Goal: Obtain resource: Obtain resource

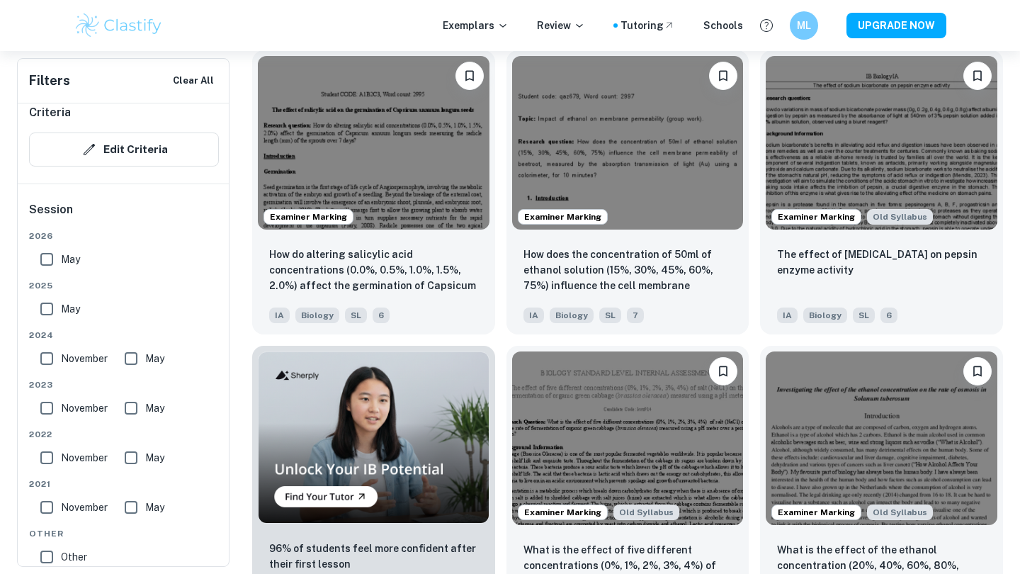
scroll to position [799, 0]
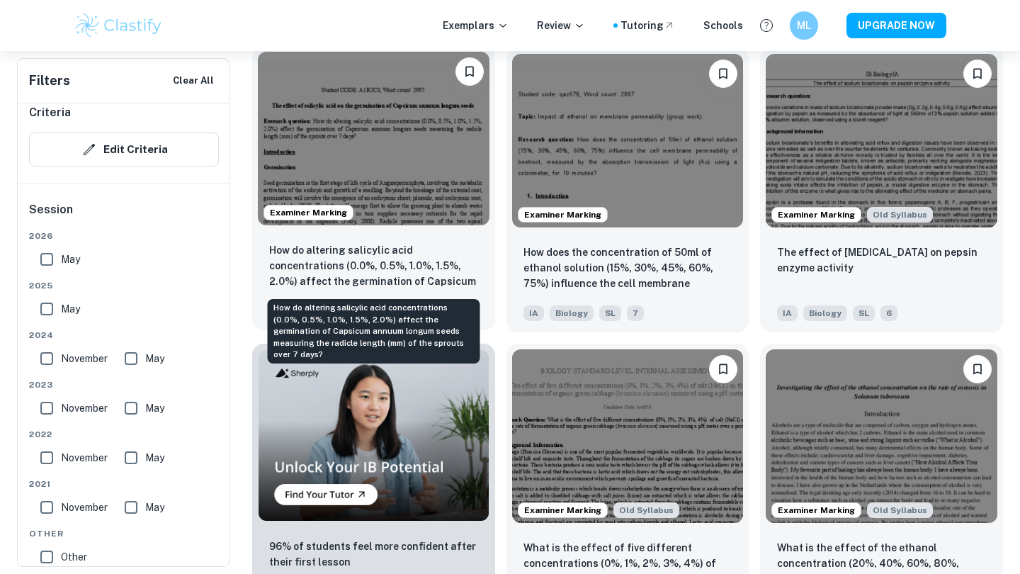
click at [402, 268] on p "How do altering salicylic acid concentrations (0.0%, 0.5%, 1.0%, 1.5%, 2.0%) af…" at bounding box center [373, 266] width 209 height 48
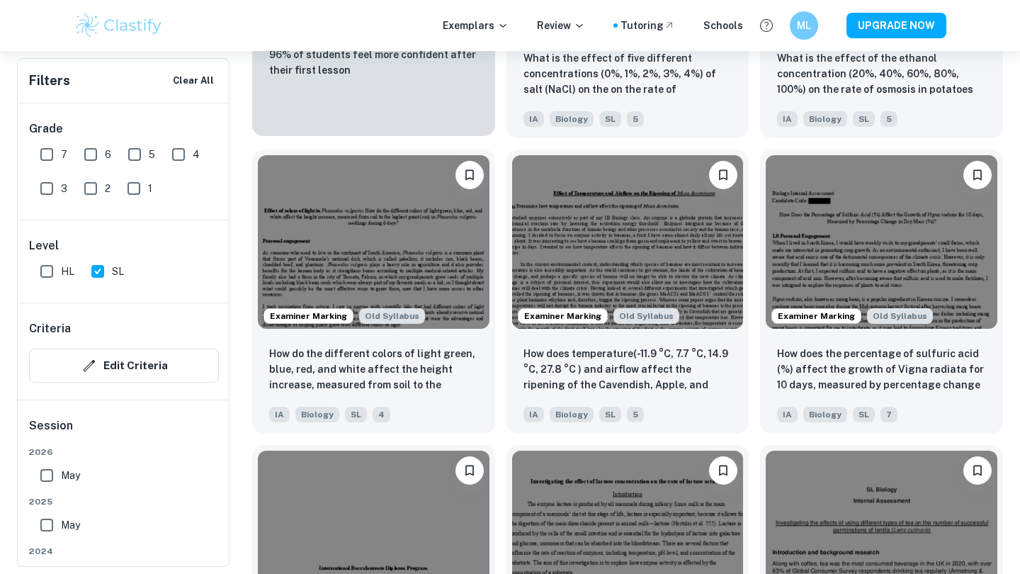
scroll to position [1290, 0]
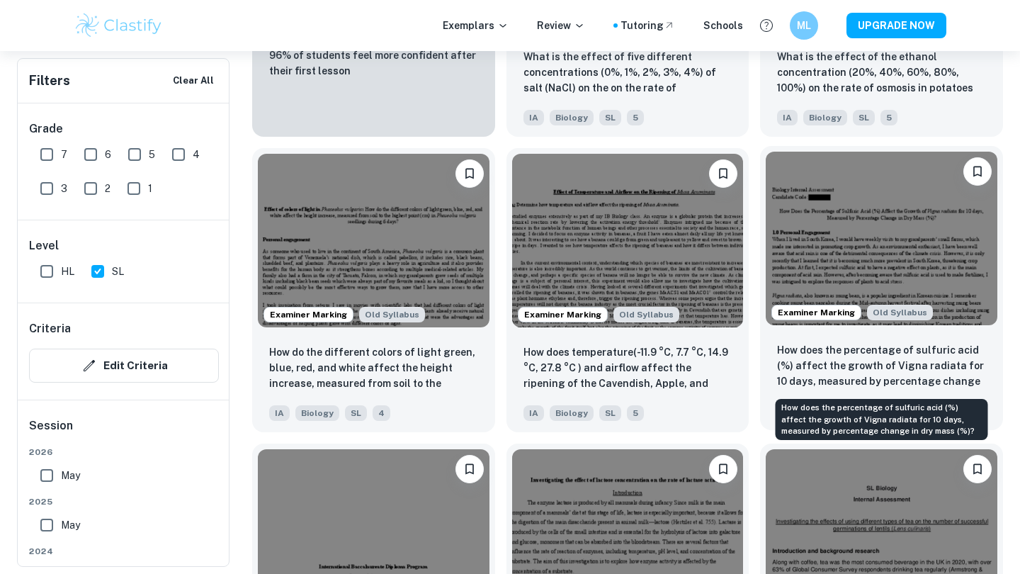
click at [882, 369] on p "How does the percentage of sulfuric acid (%) affect the growth of Vigna radiata…" at bounding box center [881, 366] width 209 height 48
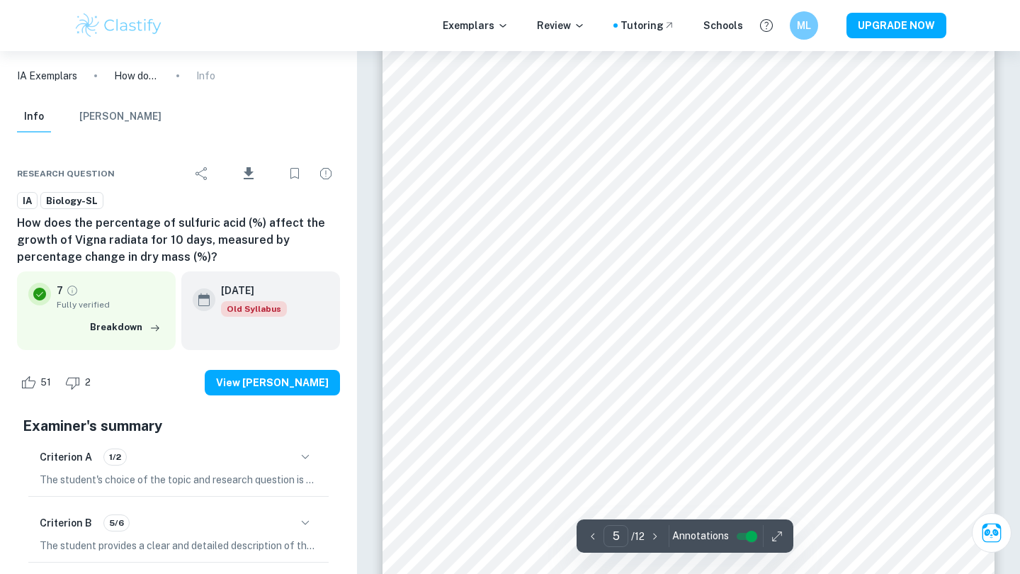
scroll to position [3736, 0]
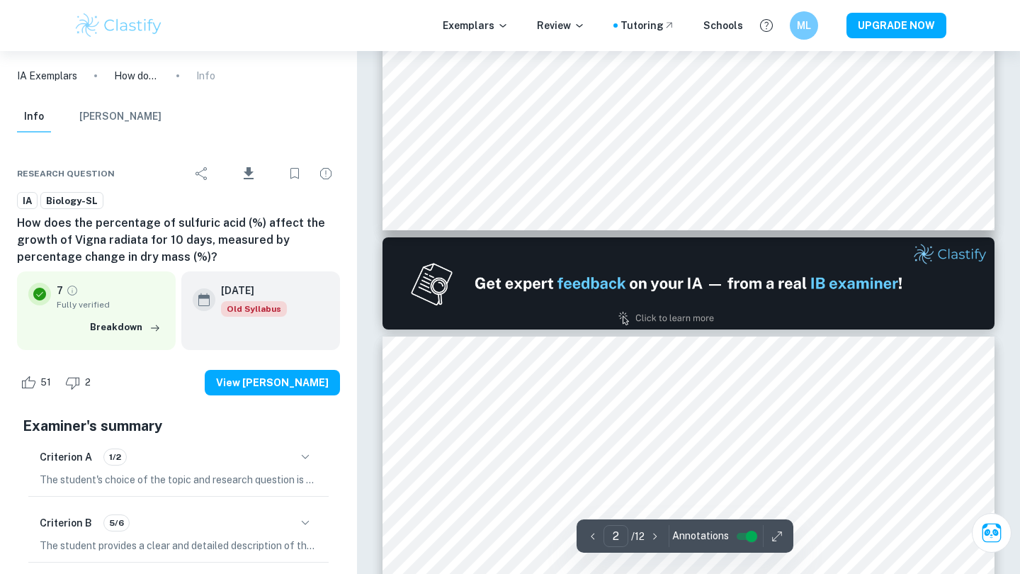
type input "1"
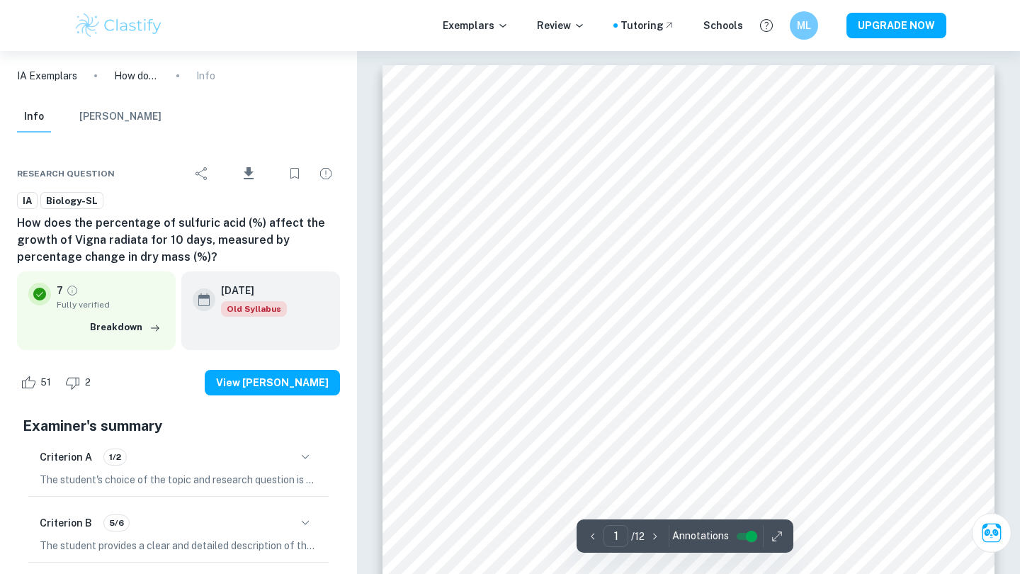
scroll to position [0, 0]
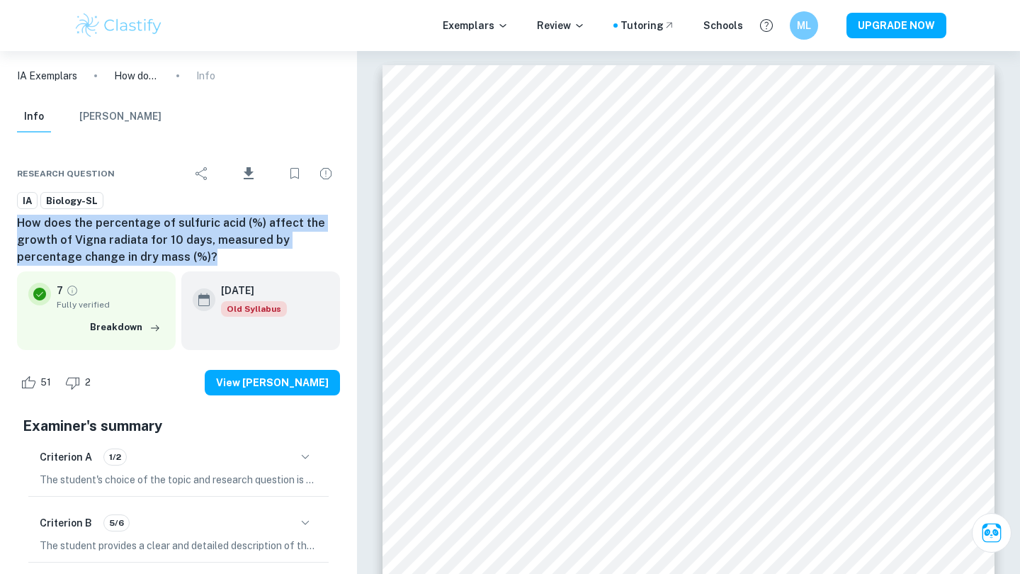
drag, startPoint x: 218, startPoint y: 257, endPoint x: 16, endPoint y: 225, distance: 203.9
click at [16, 225] on div "Research question Download IA Biology-SL How does the percentage of sulfuric ac…" at bounding box center [178, 474] width 357 height 672
copy h6 "How does the percentage of sulfuric acid (%) affect the growth of Vigna radiata…"
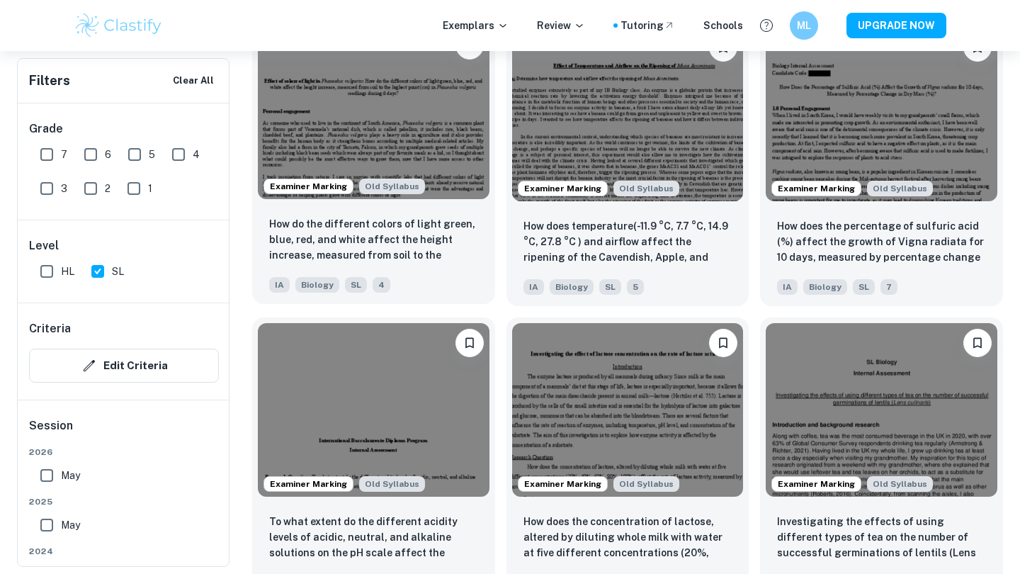
scroll to position [1416, 0]
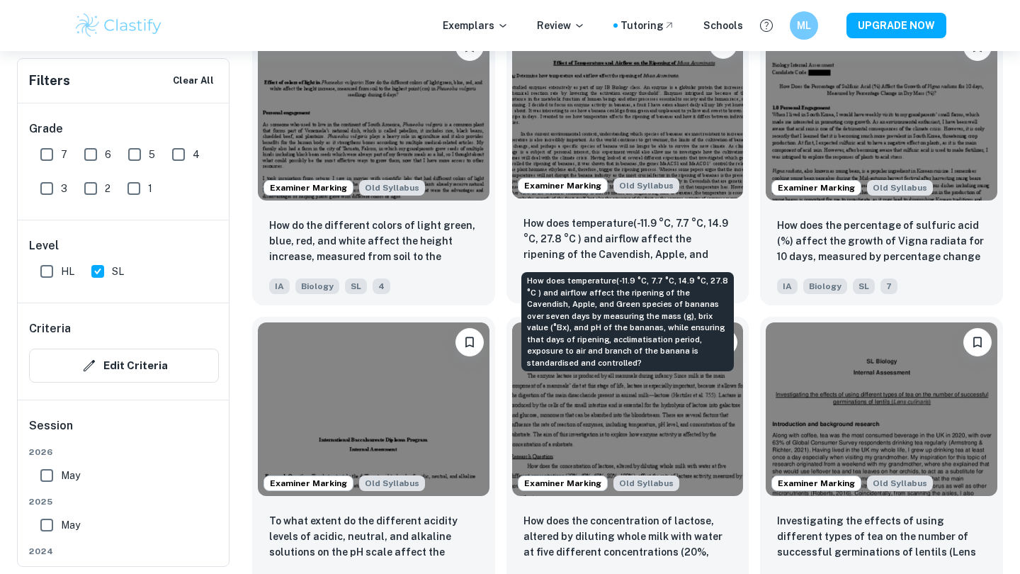
click at [643, 256] on p "How does temperature(-11.9 °C, 7.7 °C, 14.9 °C, 27.8 °C ) and airflow affect th…" at bounding box center [628, 239] width 209 height 48
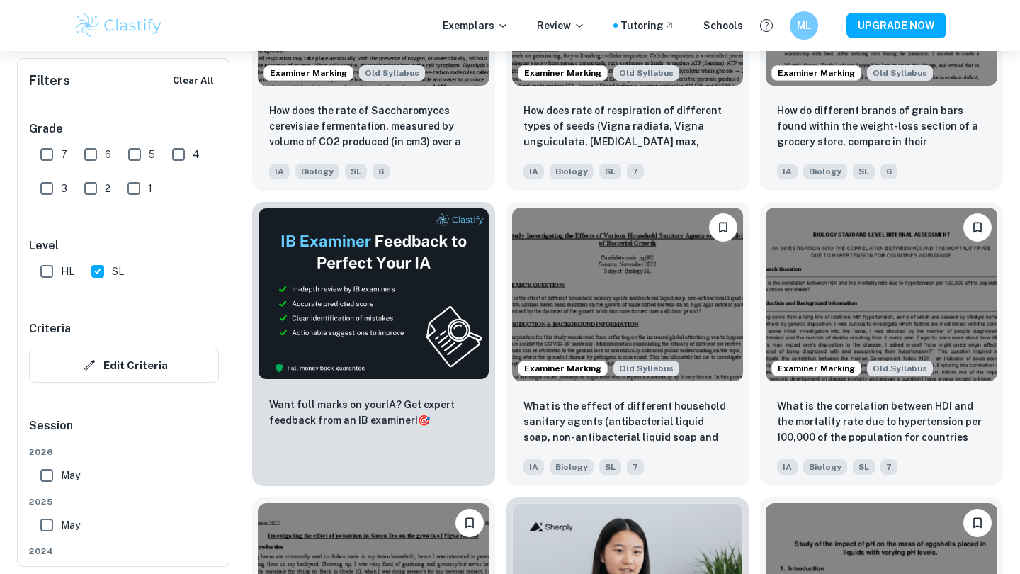
scroll to position [2124, 0]
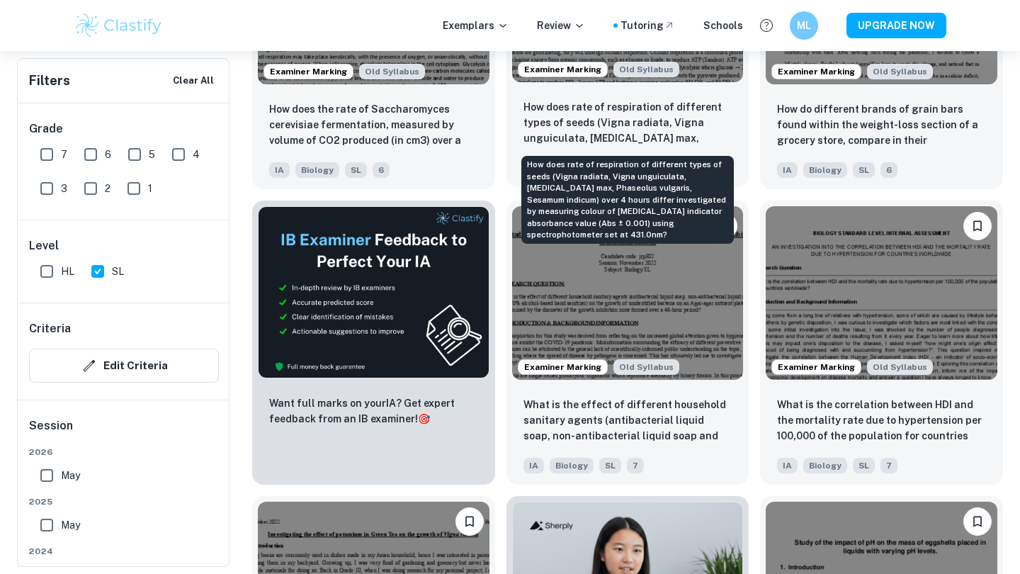
click at [683, 128] on p "How does rate of respiration of different types of seeds (Vigna radiata, Vigna …" at bounding box center [628, 123] width 209 height 48
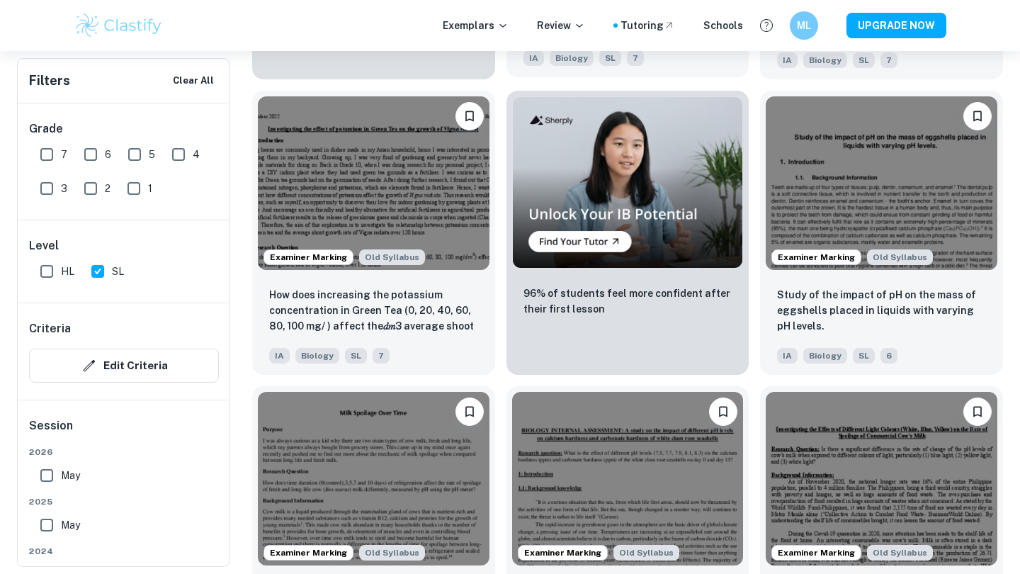
scroll to position [2623, 0]
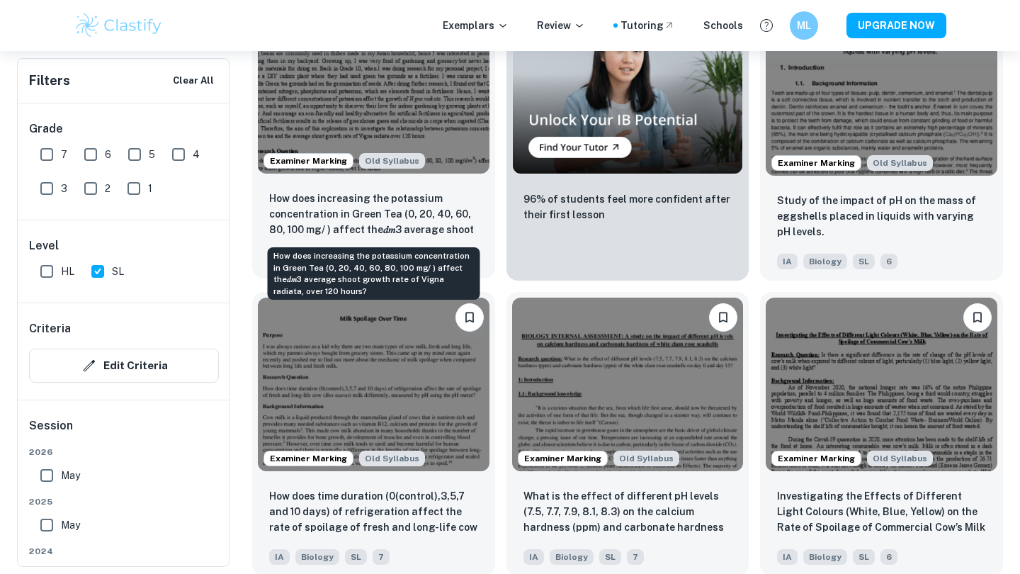
click at [428, 210] on p "How does increasing the potassium concentration in Green Tea (0, 20, 40, 60, 80…" at bounding box center [373, 215] width 209 height 48
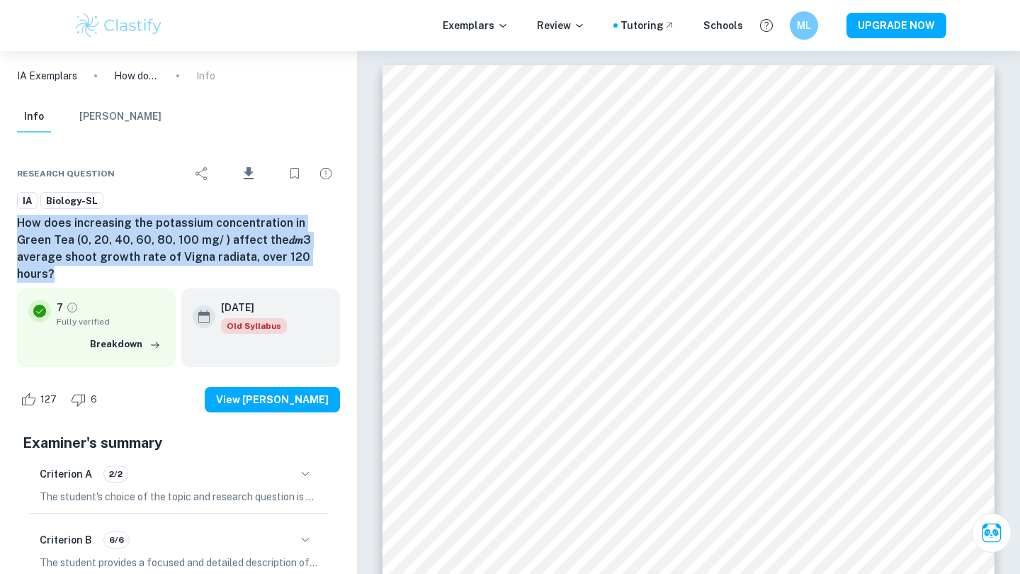
drag, startPoint x: 264, startPoint y: 258, endPoint x: 1, endPoint y: 219, distance: 265.0
click at [1, 219] on div "Research question Download IA Biology-SL How does increasing the potassium conc…" at bounding box center [178, 482] width 357 height 689
copy h6 "How does increasing the potassium concentration in Green Tea (0, 20, 40, 60, 80…"
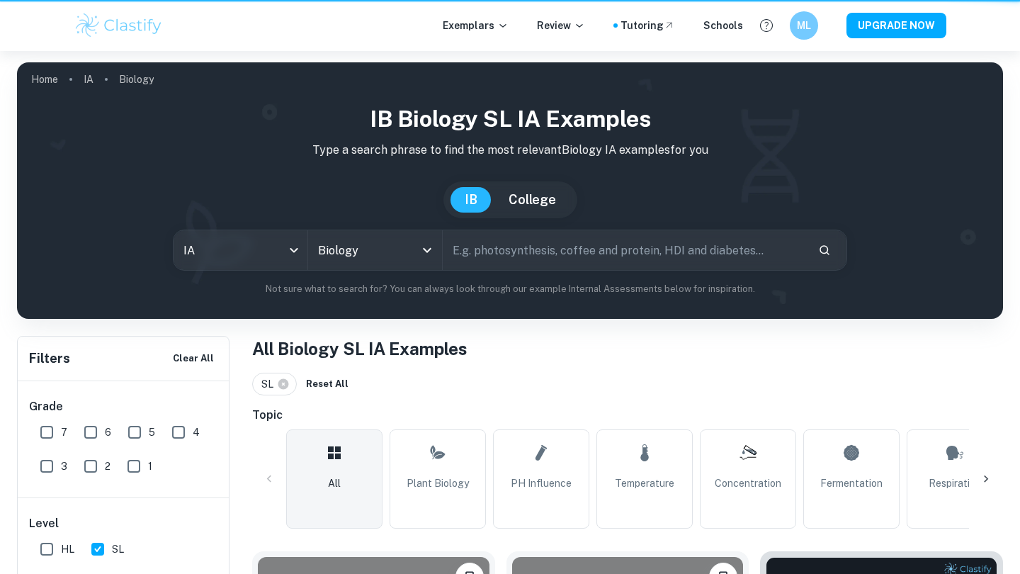
scroll to position [2623, 0]
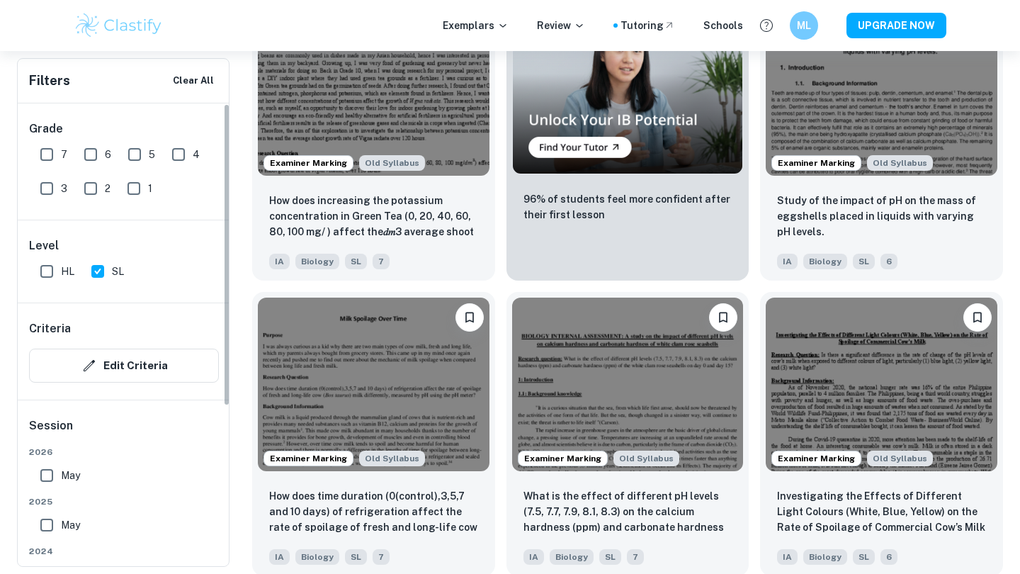
click at [36, 158] on input "7" at bounding box center [47, 154] width 28 height 28
checkbox input "true"
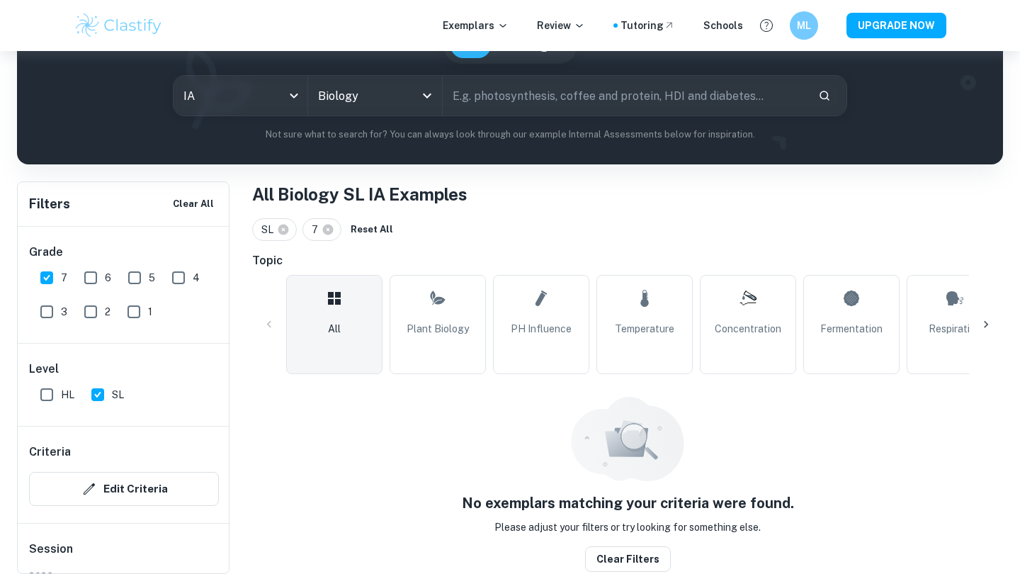
scroll to position [154, 0]
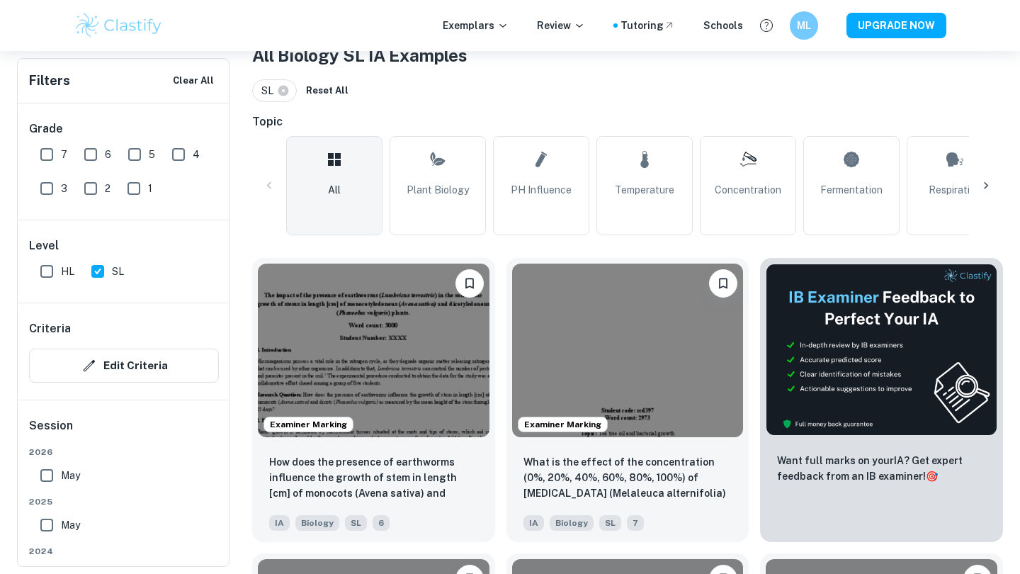
scroll to position [303, 0]
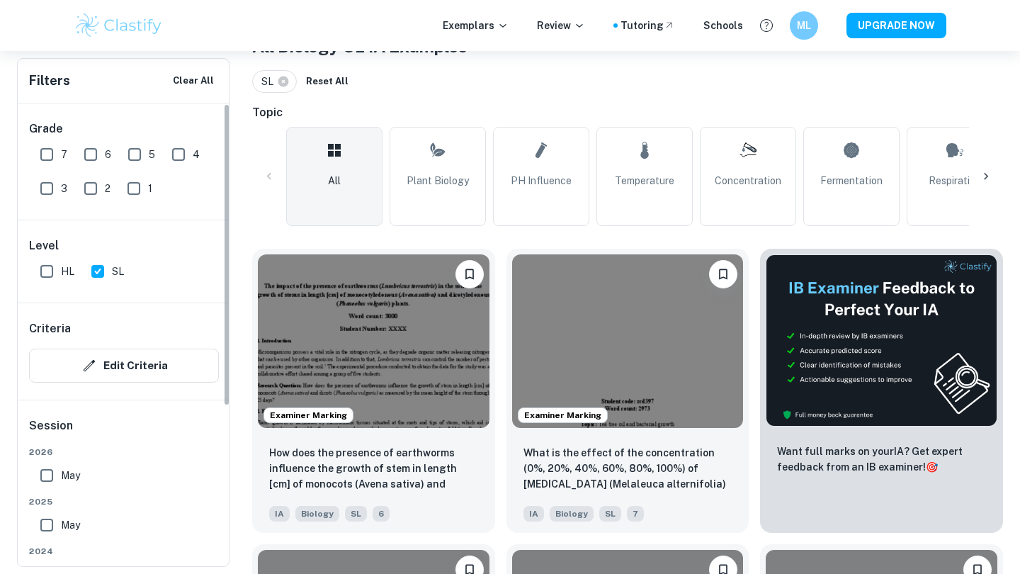
click at [43, 152] on input "7" at bounding box center [47, 154] width 28 height 28
checkbox input "true"
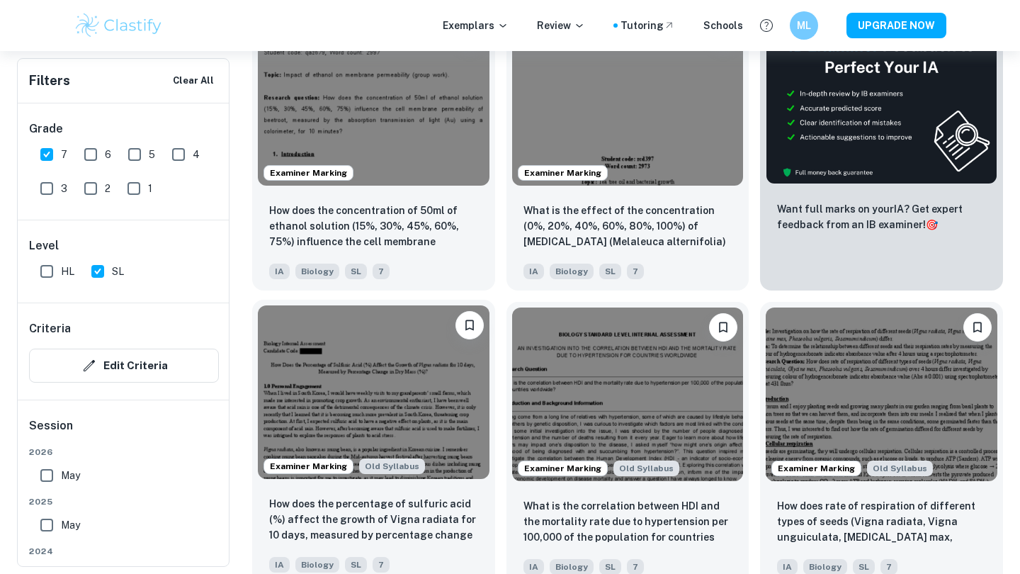
scroll to position [546, 0]
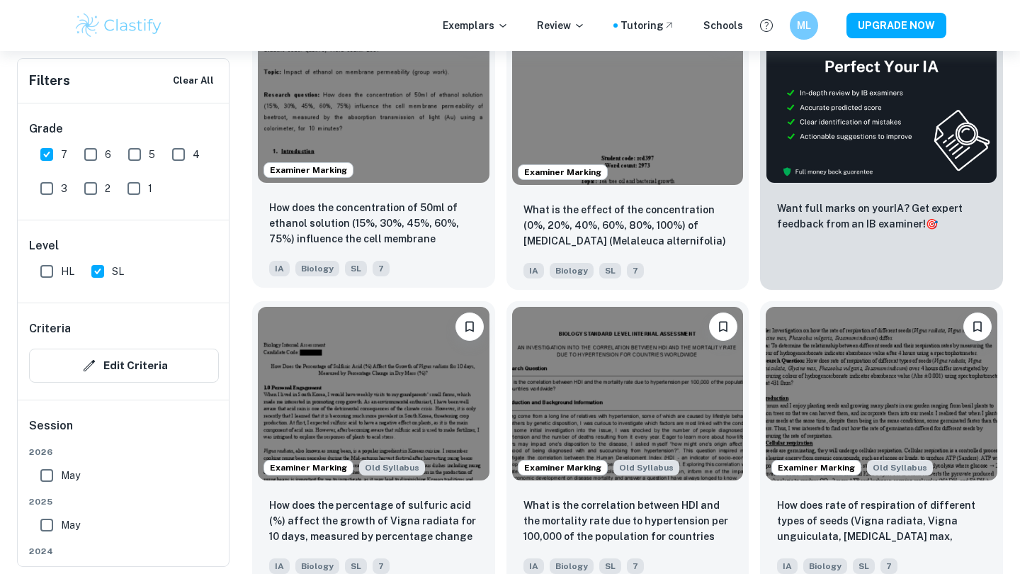
click at [352, 192] on div "How does the concentration of 50ml of [MEDICAL_DATA] (15%, 30%, 45%, 60%, 75%) …" at bounding box center [373, 237] width 243 height 99
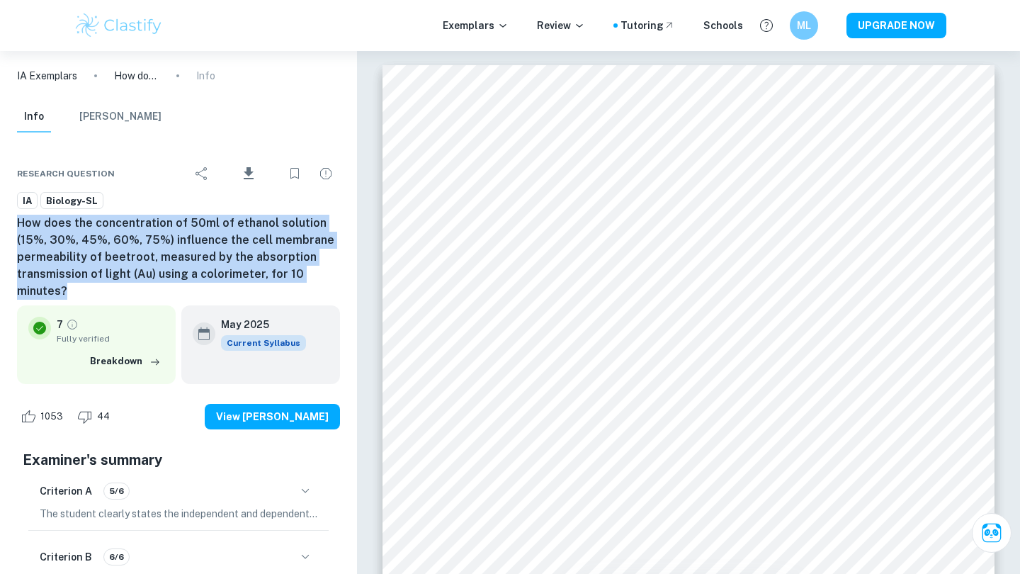
drag, startPoint x: 85, startPoint y: 291, endPoint x: 11, endPoint y: 224, distance: 99.8
click at [11, 225] on div "Research question Download IA Biology-SL How does the concentration of 50ml of …" at bounding box center [178, 491] width 357 height 706
copy h6 "How does the concentration of 50ml of ethanol solution (15%, 30%, 45%, 60%, 75%…"
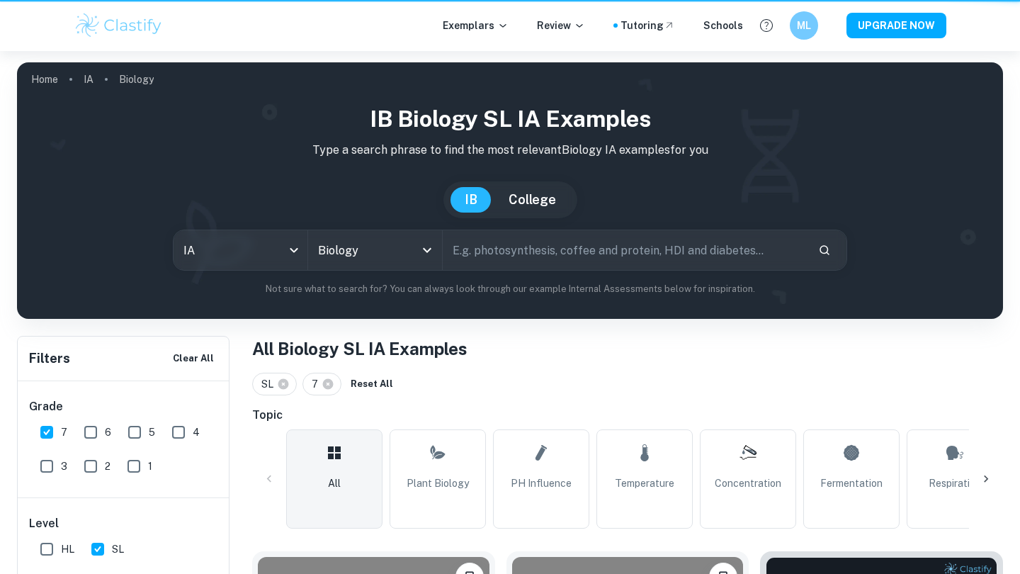
scroll to position [546, 0]
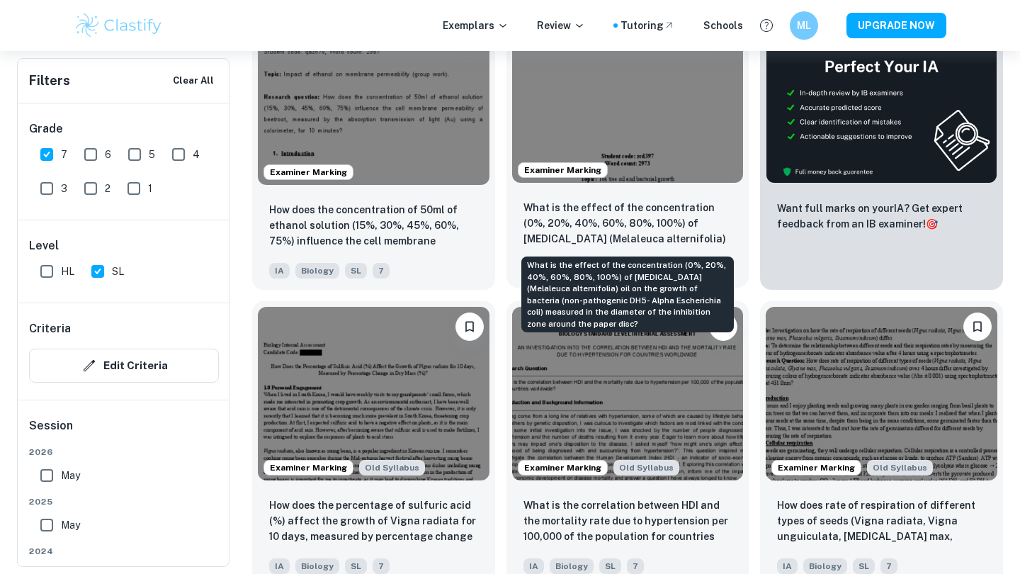
click at [582, 229] on p "What is the effect of the concentration (0%, 20%, 40%, 60%, 80%, 100%) of [MEDI…" at bounding box center [628, 224] width 209 height 48
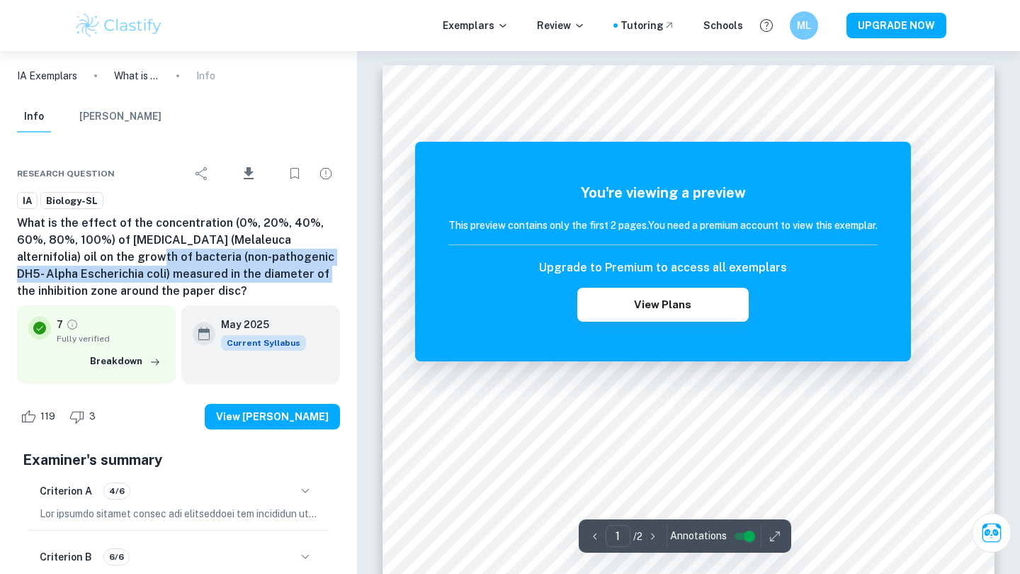
drag, startPoint x: 224, startPoint y: 276, endPoint x: 70, endPoint y: 256, distance: 155.0
click at [70, 256] on h6 "What is the effect of the concentration (0%, 20%, 40%, 60%, 80%, 100%) of [MEDI…" at bounding box center [178, 257] width 323 height 85
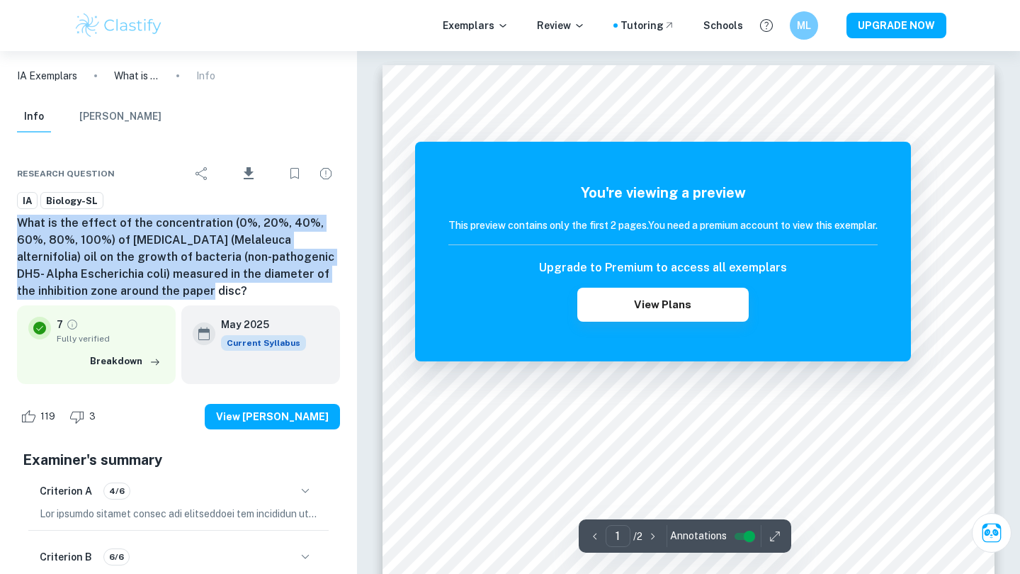
drag, startPoint x: 108, startPoint y: 289, endPoint x: 11, endPoint y: 217, distance: 120.5
click at [11, 217] on div "Research question Download IA Biology-SL What is the effect of the concentratio…" at bounding box center [178, 491] width 357 height 706
copy h6 "What is the effect of the concentration (0%, 20%, 40%, 60%, 80%, 100%) of [MEDI…"
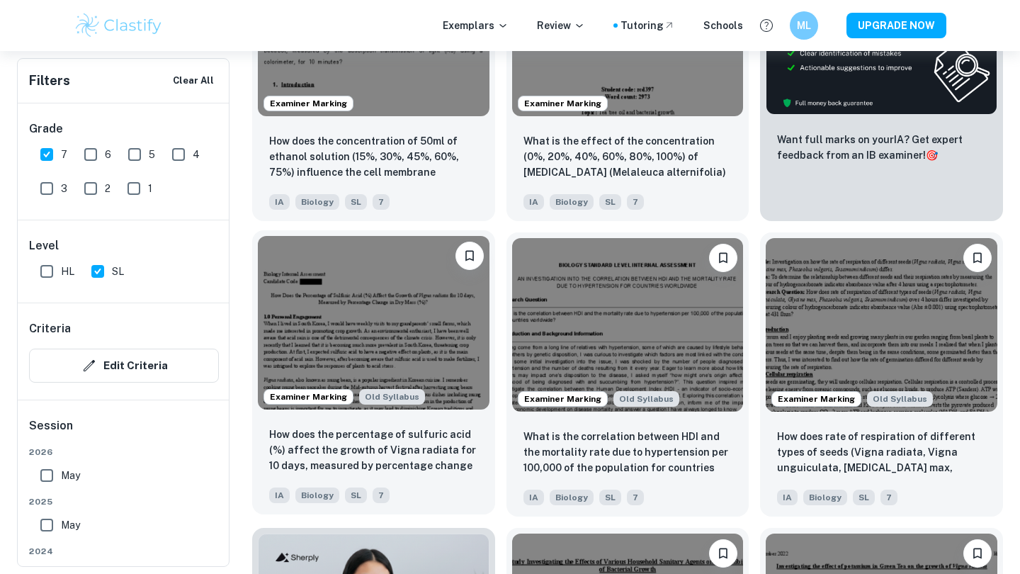
scroll to position [614, 0]
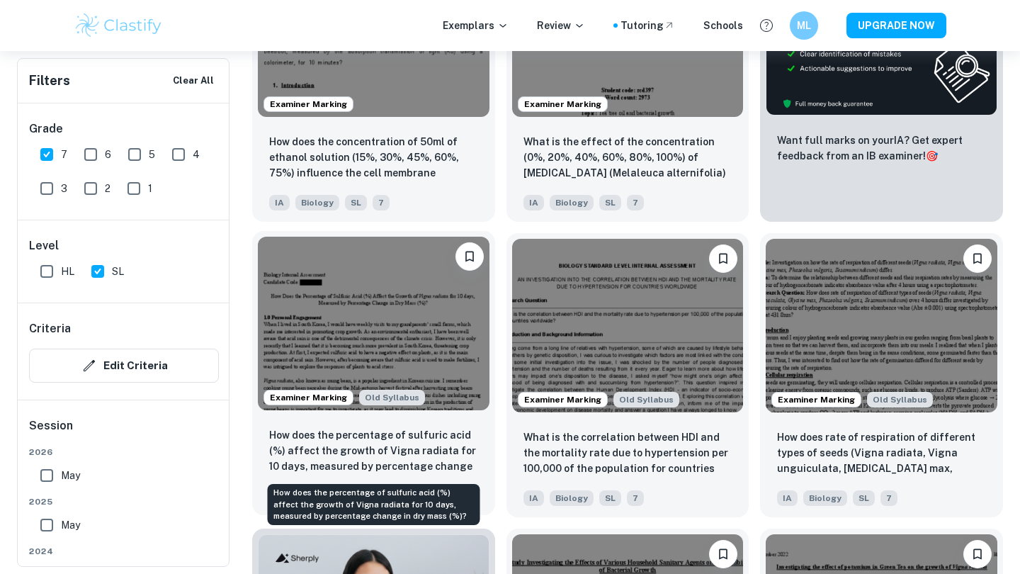
click at [387, 453] on p "How does the percentage of sulfuric acid (%) affect the growth of Vigna radiata…" at bounding box center [373, 451] width 209 height 48
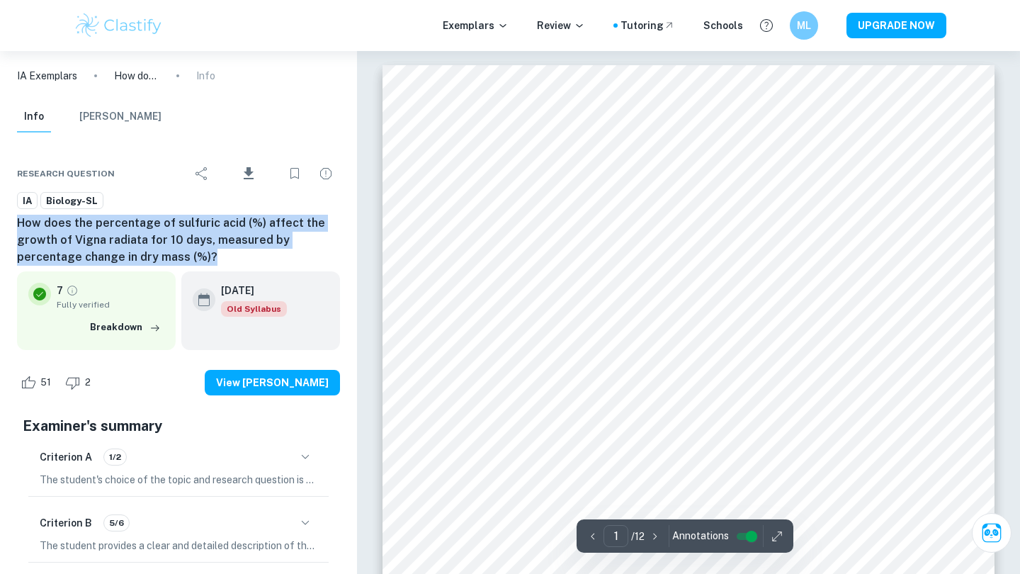
drag, startPoint x: 218, startPoint y: 262, endPoint x: 0, endPoint y: 221, distance: 222.1
click at [0, 221] on div "Research question Download IA Biology-SL How does the percentage of sulfuric ac…" at bounding box center [178, 474] width 357 height 672
copy h6 "How does the percentage of sulfuric acid (%) affect the growth of Vigna radiata…"
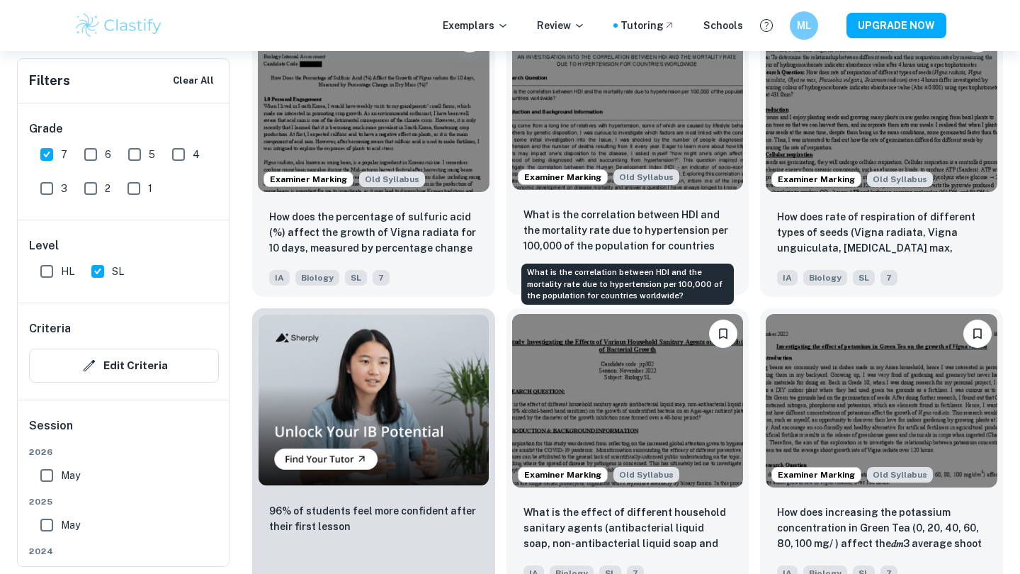
scroll to position [846, 0]
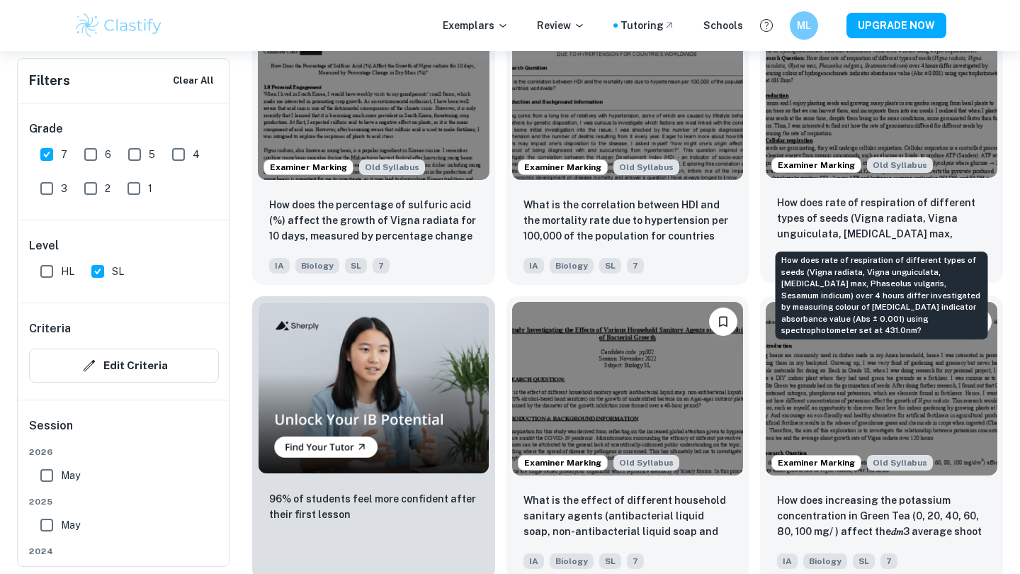
click at [846, 219] on p "How does rate of respiration of different types of seeds (Vigna radiata, Vigna …" at bounding box center [881, 219] width 209 height 48
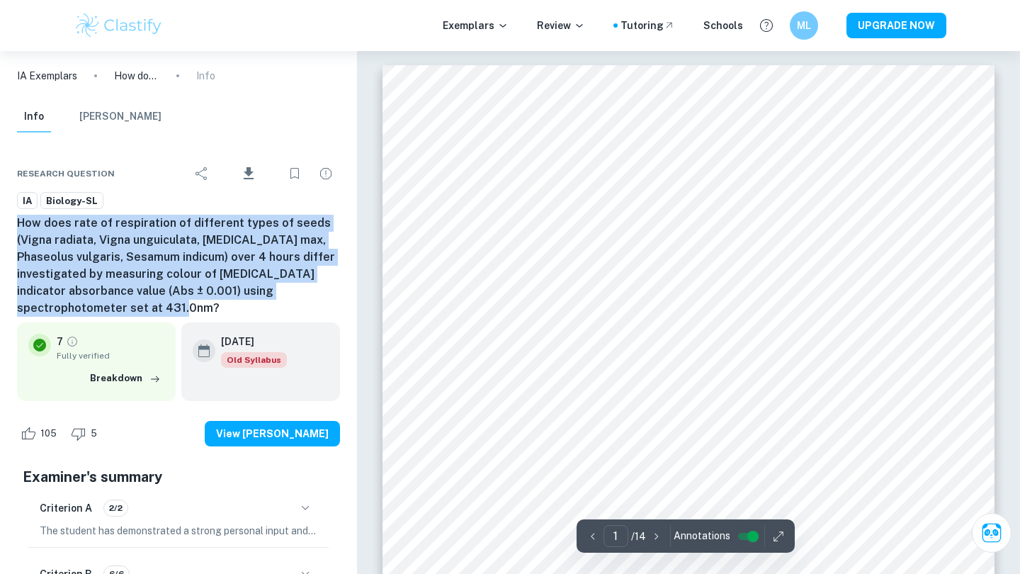
drag, startPoint x: 98, startPoint y: 312, endPoint x: 0, endPoint y: 222, distance: 133.4
click at [0, 222] on div "Research question Download IA Biology-SL How does rate of respiration of differ…" at bounding box center [178, 499] width 357 height 723
copy h6 "How does rate of respiration of different types of seeds (Vigna radiata, Vigna …"
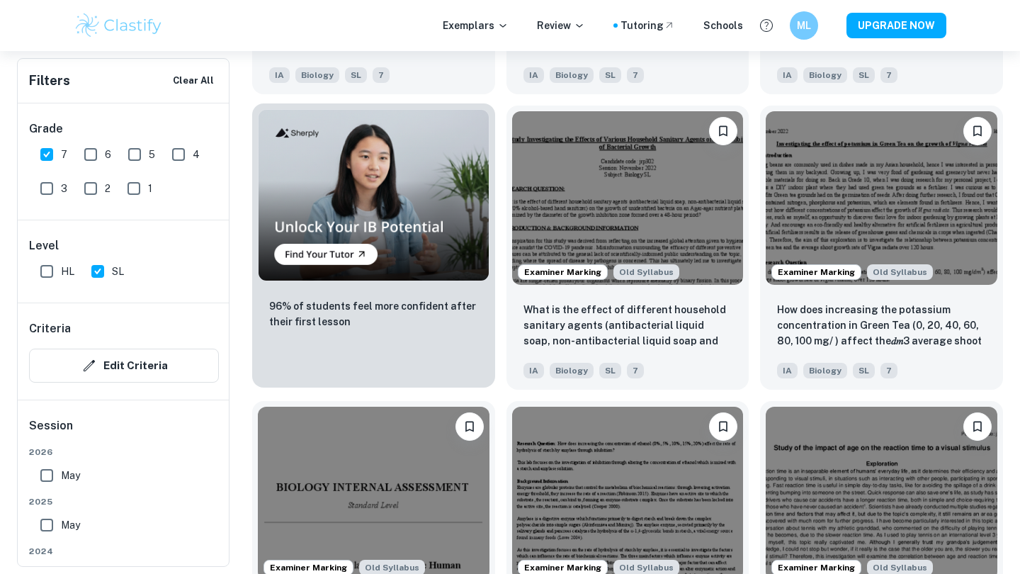
scroll to position [1066, 0]
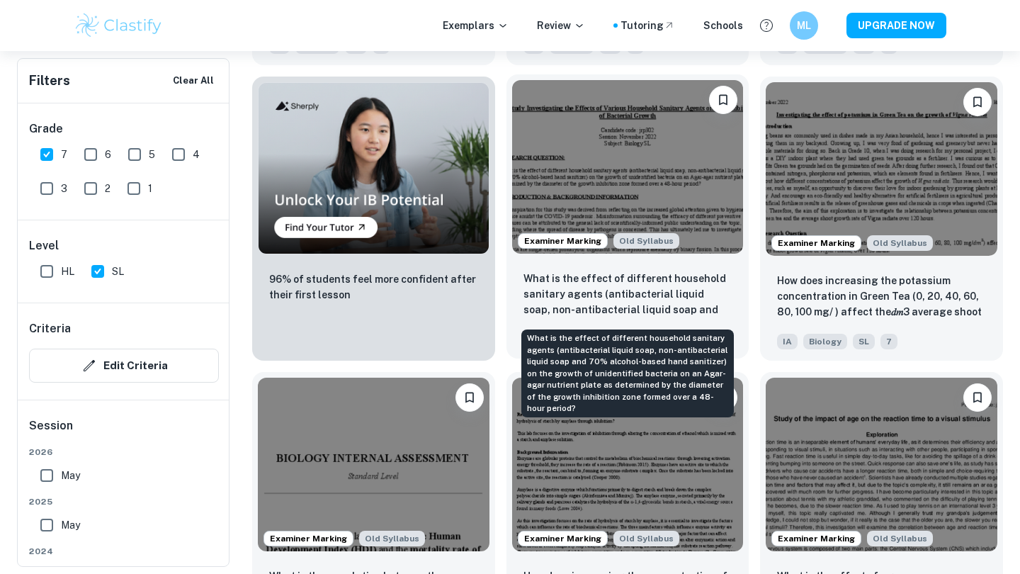
click at [660, 290] on p "What is the effect of different household sanitary agents (antibacterial liquid…" at bounding box center [628, 295] width 209 height 48
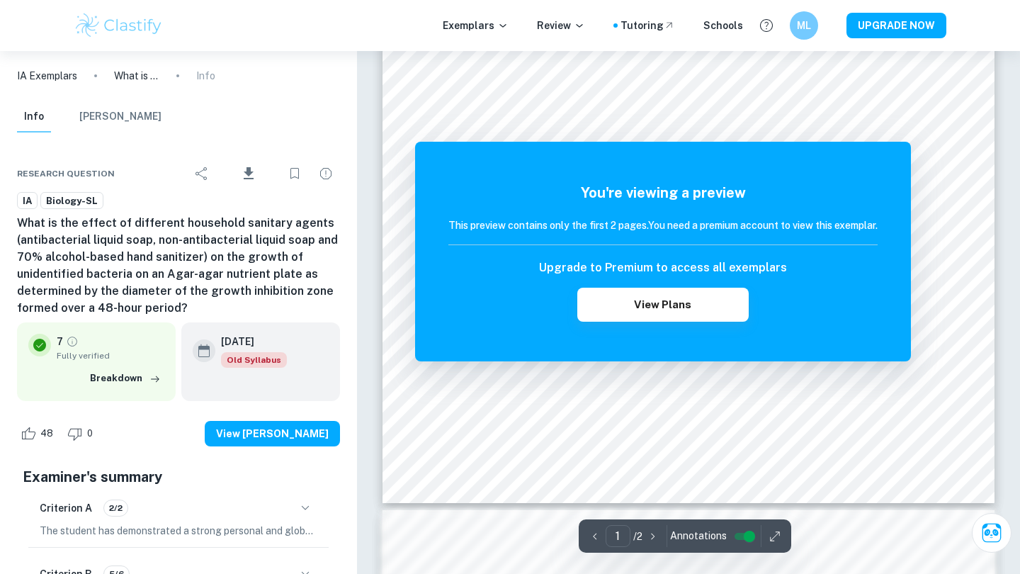
scroll to position [359, 0]
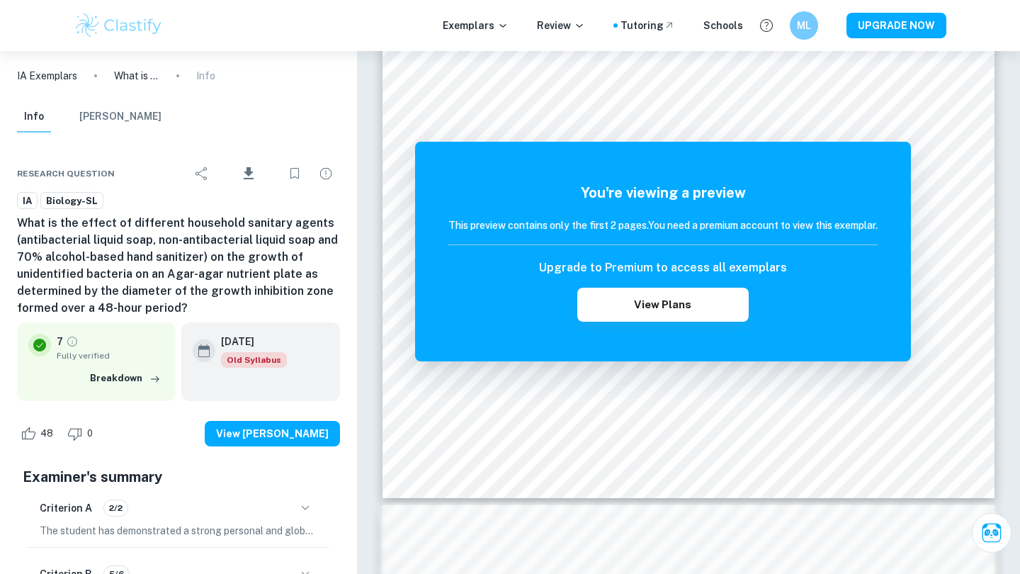
click at [196, 314] on h6 "What is the effect of different household sanitary agents (antibacterial liquid…" at bounding box center [178, 266] width 323 height 102
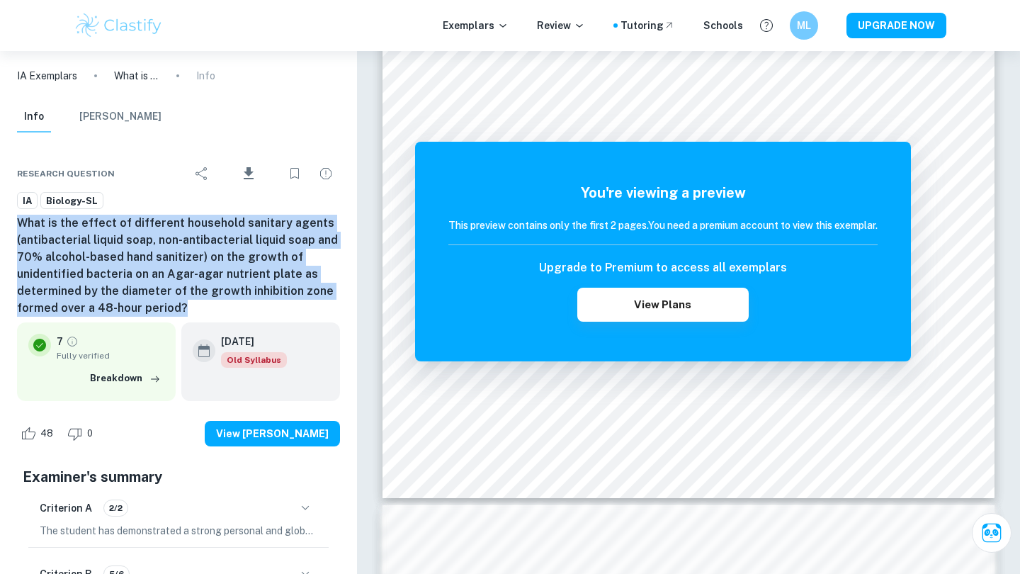
drag, startPoint x: 196, startPoint y: 312, endPoint x: 9, endPoint y: 226, distance: 205.1
click at [9, 226] on div "Research question Download IA Biology-SL What is the effect of different househ…" at bounding box center [178, 499] width 357 height 723
copy h6 "What is the effect of different household sanitary agents (antibacterial liquid…"
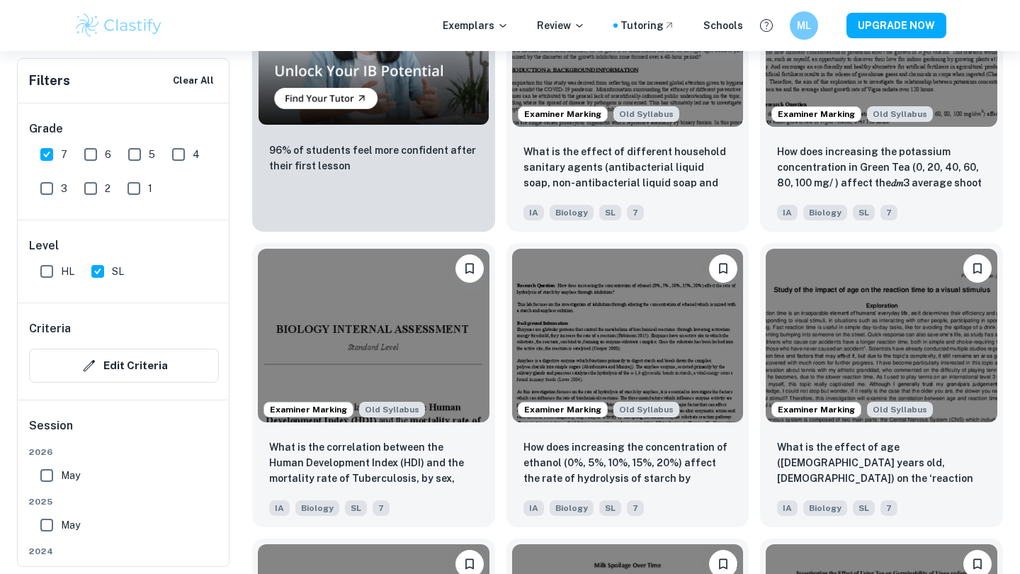
scroll to position [1201, 0]
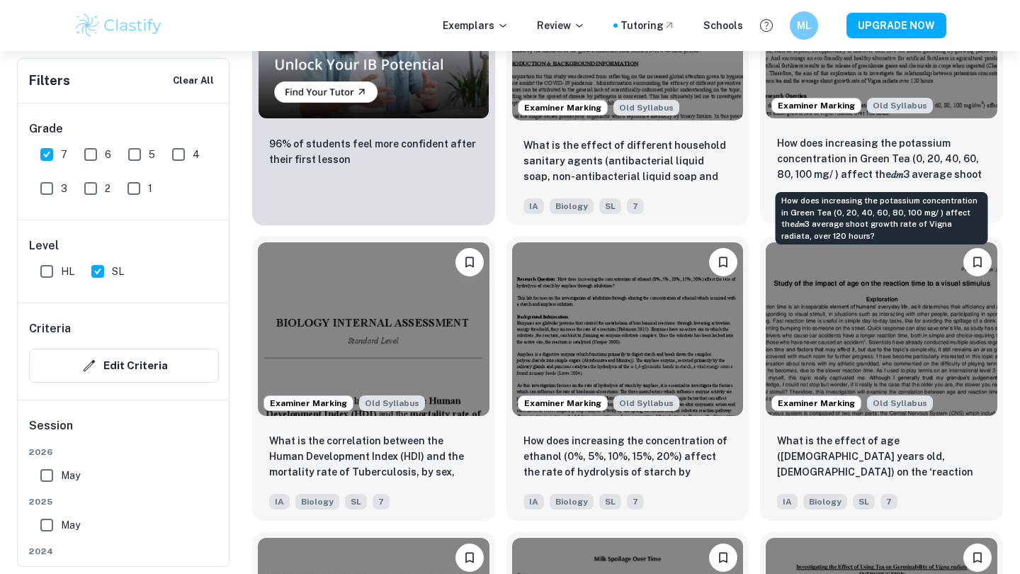
click at [904, 158] on p "How does increasing the potassium concentration in Green Tea (0, 20, 40, 60, 80…" at bounding box center [881, 159] width 209 height 48
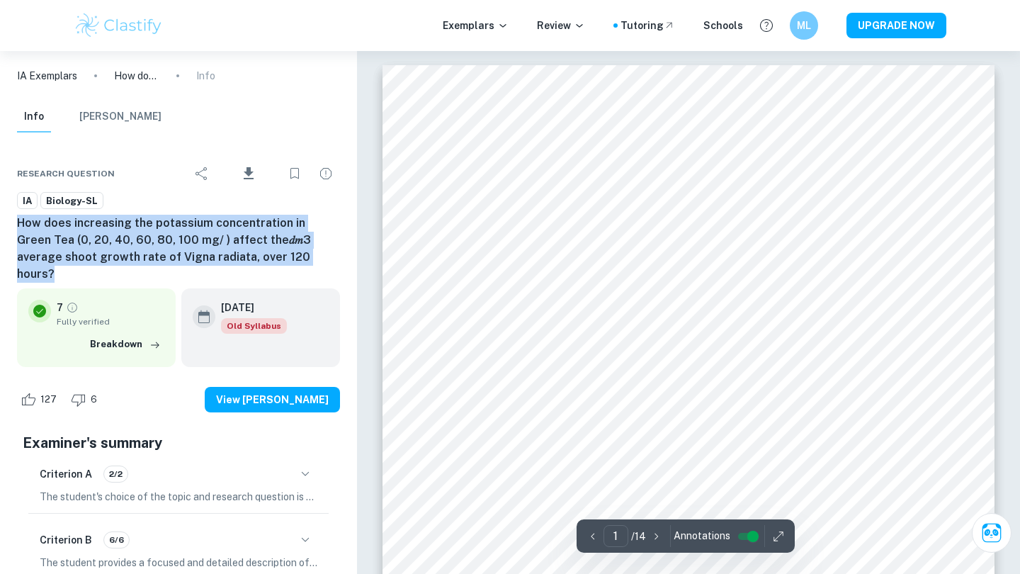
drag, startPoint x: 271, startPoint y: 256, endPoint x: 0, endPoint y: 219, distance: 273.9
click at [0, 219] on div "Research question Download IA Biology-SL How does increasing the potassium conc…" at bounding box center [178, 482] width 357 height 689
copy h6 "How does increasing the potassium concentration in Green Tea (0, 20, 40, 60, 80…"
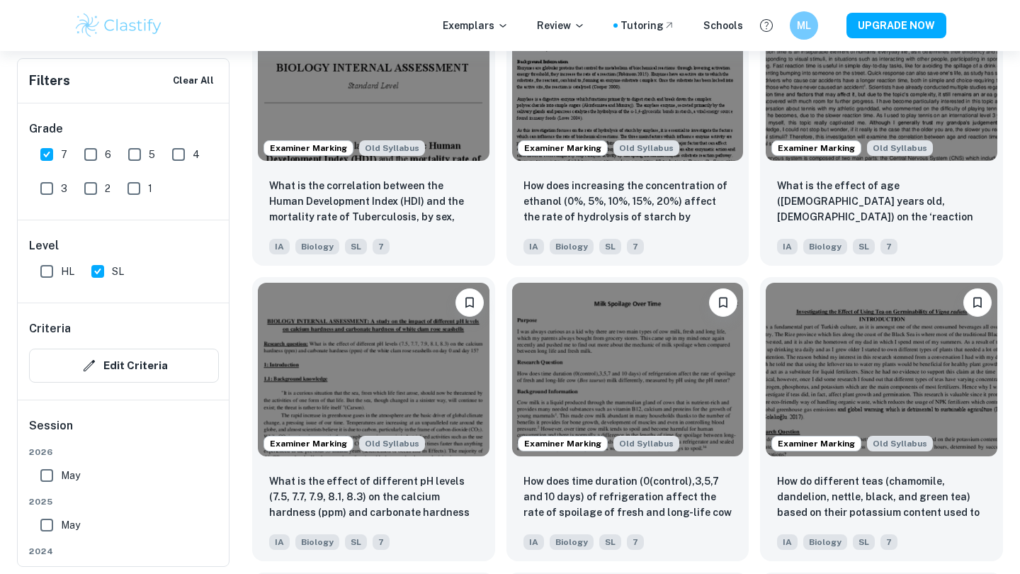
scroll to position [1460, 0]
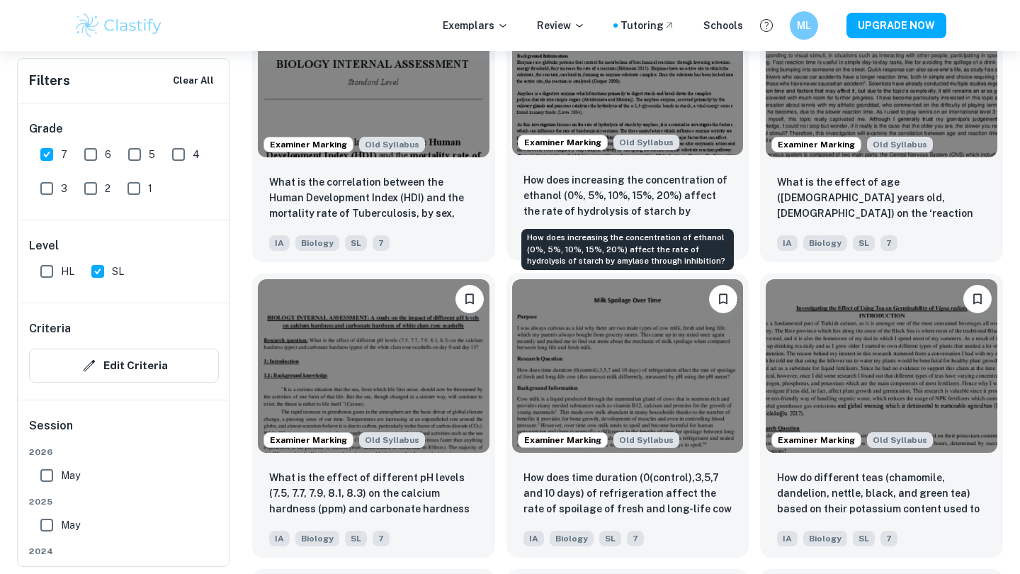
click at [553, 186] on p "How does increasing the concentration of ethanol (0%, 5%, 10%, 15%, 20%) affect…" at bounding box center [628, 196] width 209 height 48
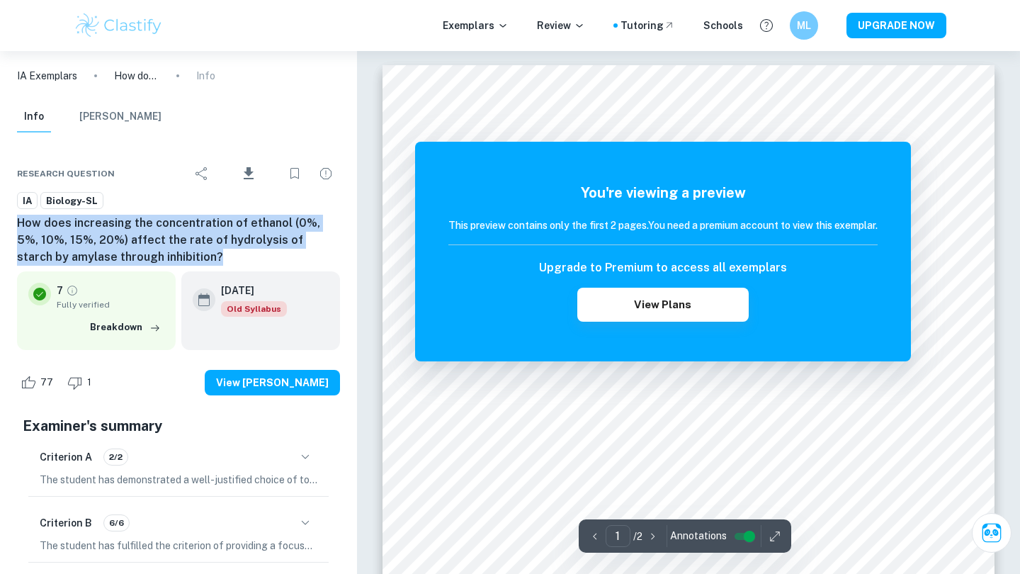
drag, startPoint x: 208, startPoint y: 256, endPoint x: 0, endPoint y: 221, distance: 210.5
click at [0, 221] on div "Research question Download IA Biology-SL How does increasing the concentration …" at bounding box center [178, 474] width 357 height 672
copy h6 "How does increasing the concentration of ethanol (0%, 5%, 10%, 15%, 20%) affect…"
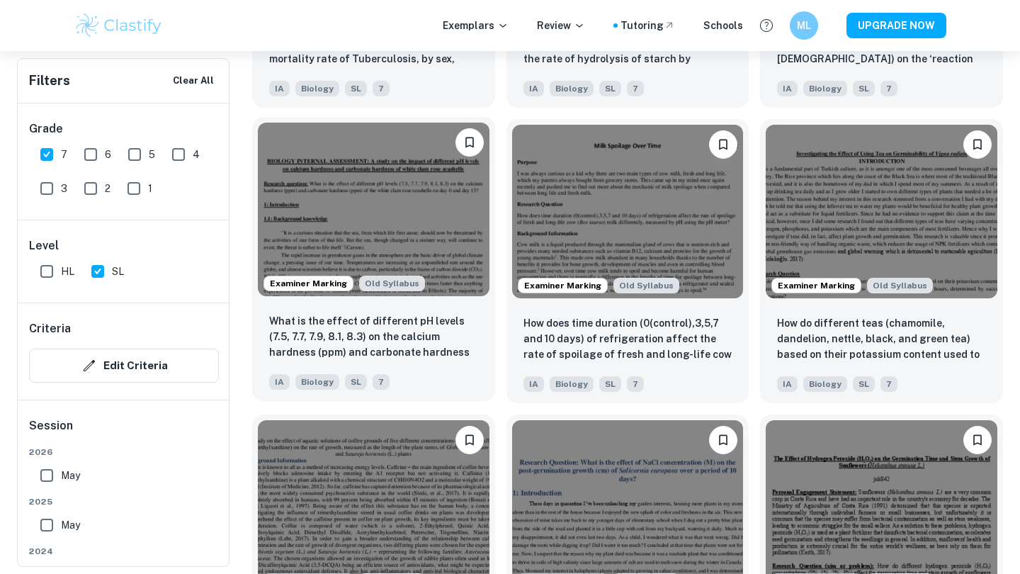
scroll to position [1625, 0]
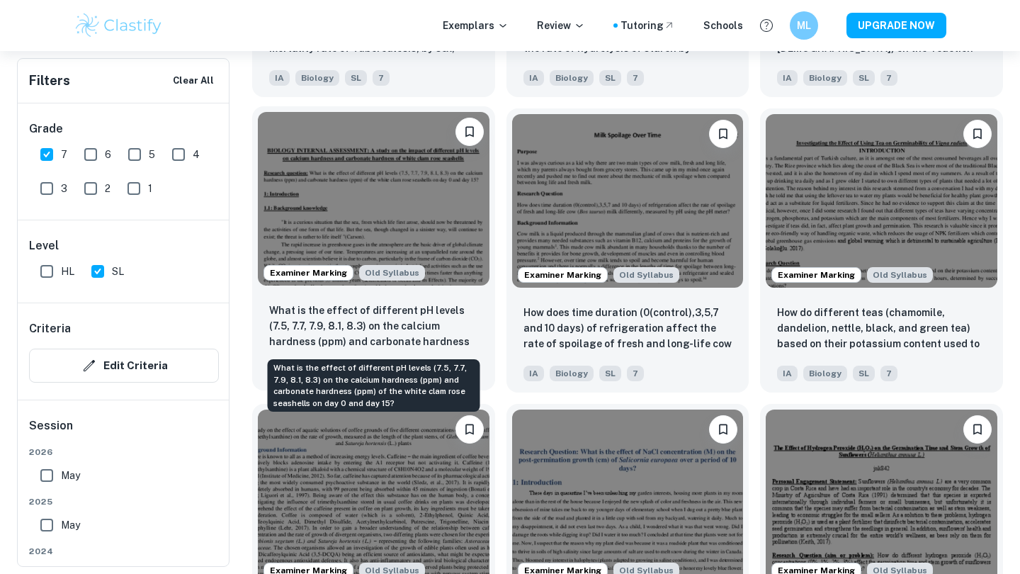
click at [405, 341] on p "What is the effect of different pH levels (7.5, 7.7, 7.9, 8.1, 8.3) on the calc…" at bounding box center [373, 327] width 209 height 48
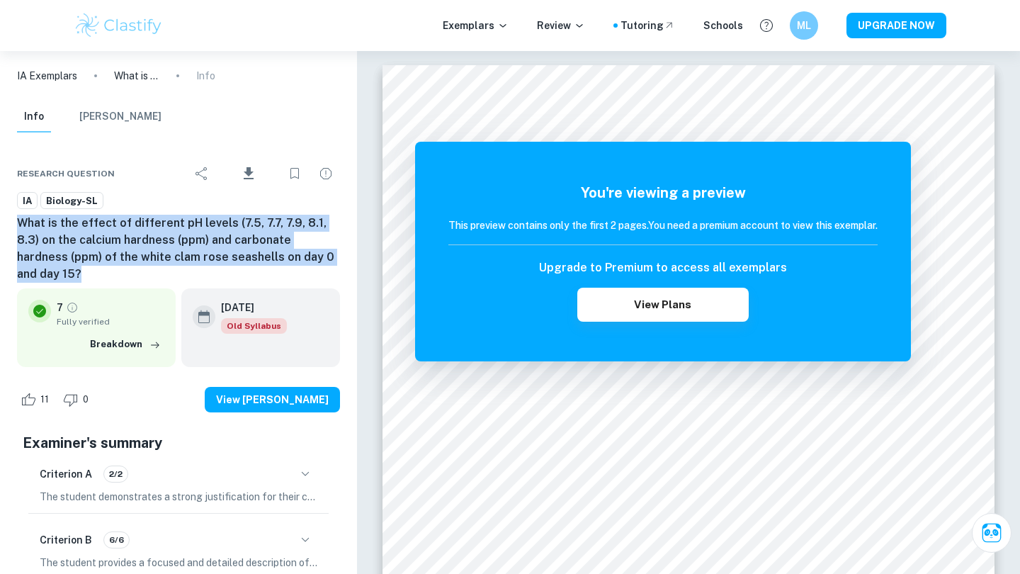
drag, startPoint x: 339, startPoint y: 256, endPoint x: 4, endPoint y: 222, distance: 336.9
click at [4, 222] on div "Research question Download IA Biology-SL What is the effect of different pH lev…" at bounding box center [178, 482] width 357 height 689
copy h6 "What is the effect of different pH levels (7.5, 7.7, 7.9, 8.1, 8.3) on the calc…"
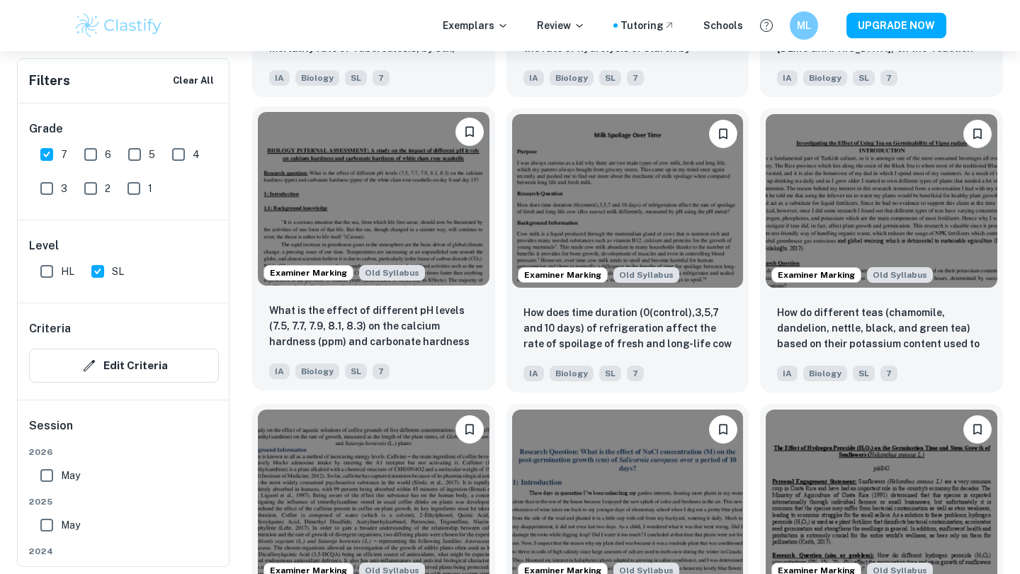
scroll to position [2127, 0]
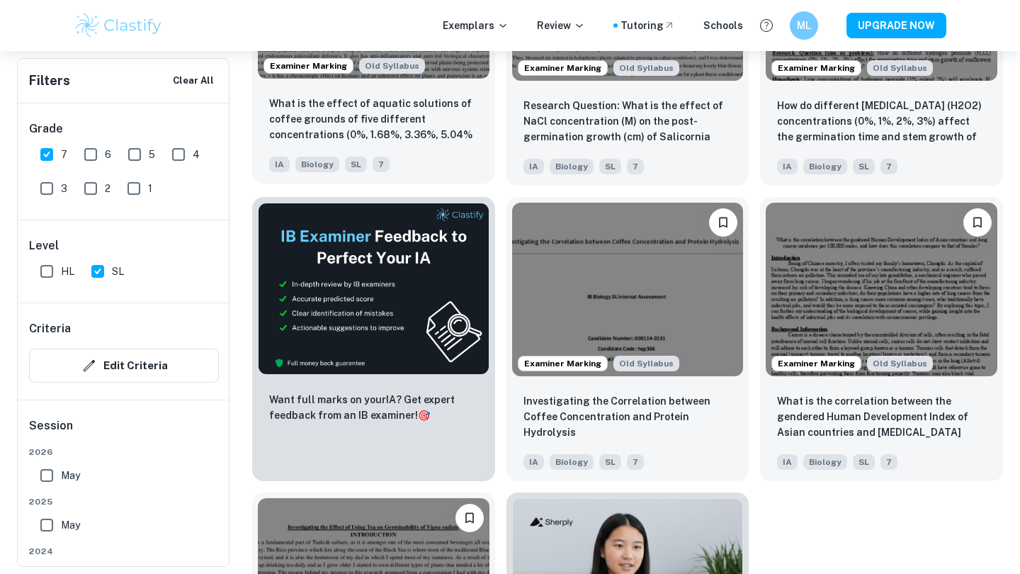
click at [397, 93] on div "What is the effect of aquatic solutions of coffee grounds of five different con…" at bounding box center [373, 133] width 243 height 99
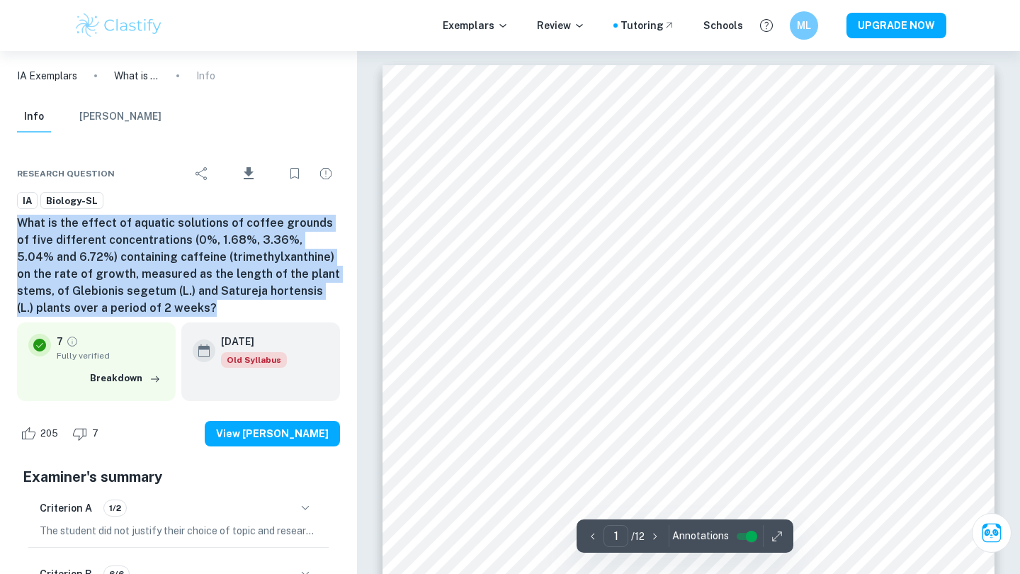
drag, startPoint x: 140, startPoint y: 308, endPoint x: 0, endPoint y: 223, distance: 164.0
click at [0, 223] on div "Research question Download IA Biology-SL What is the effect of aquatic solution…" at bounding box center [178, 499] width 357 height 723
copy h6 "What is the effect of aquatic solutions of coffee grounds of five different con…"
